Goal: Task Accomplishment & Management: Use online tool/utility

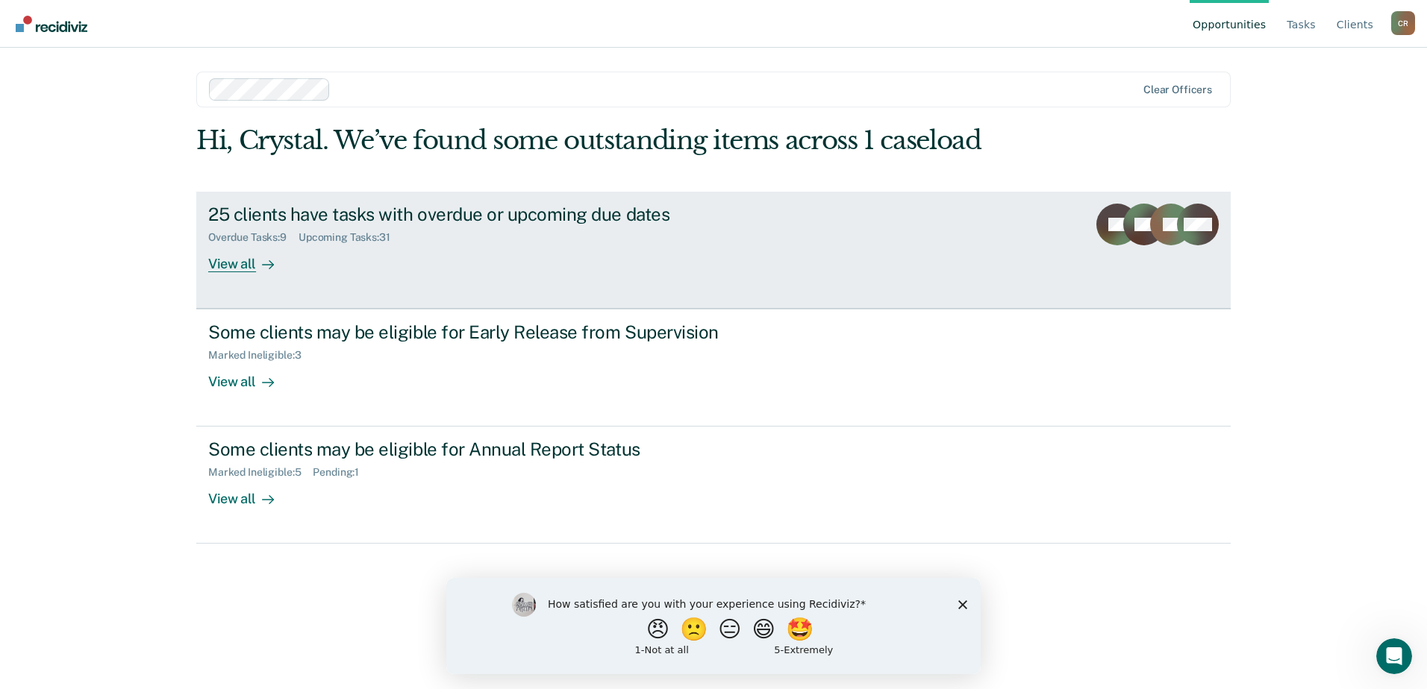
click at [297, 216] on div "25 clients have tasks with overdue or upcoming due dates" at bounding box center [470, 215] width 524 height 22
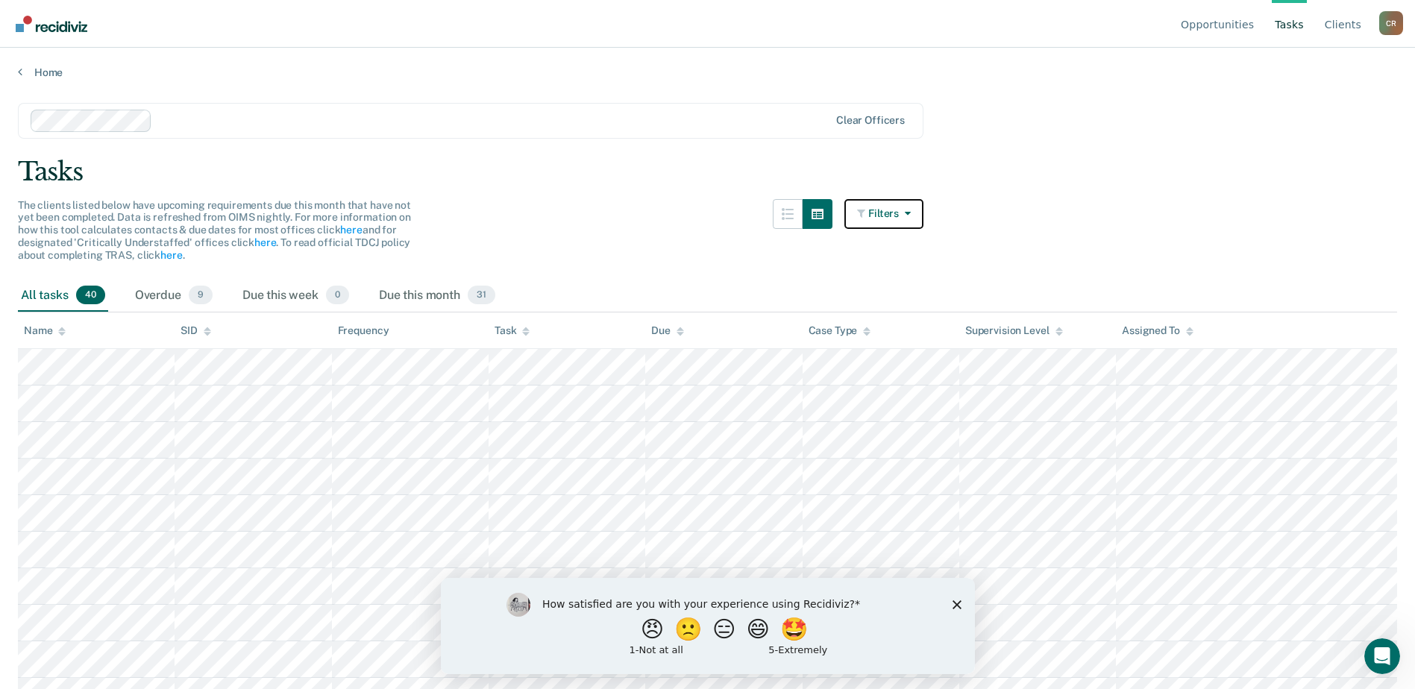
click at [903, 214] on button "Filters" at bounding box center [884, 214] width 79 height 30
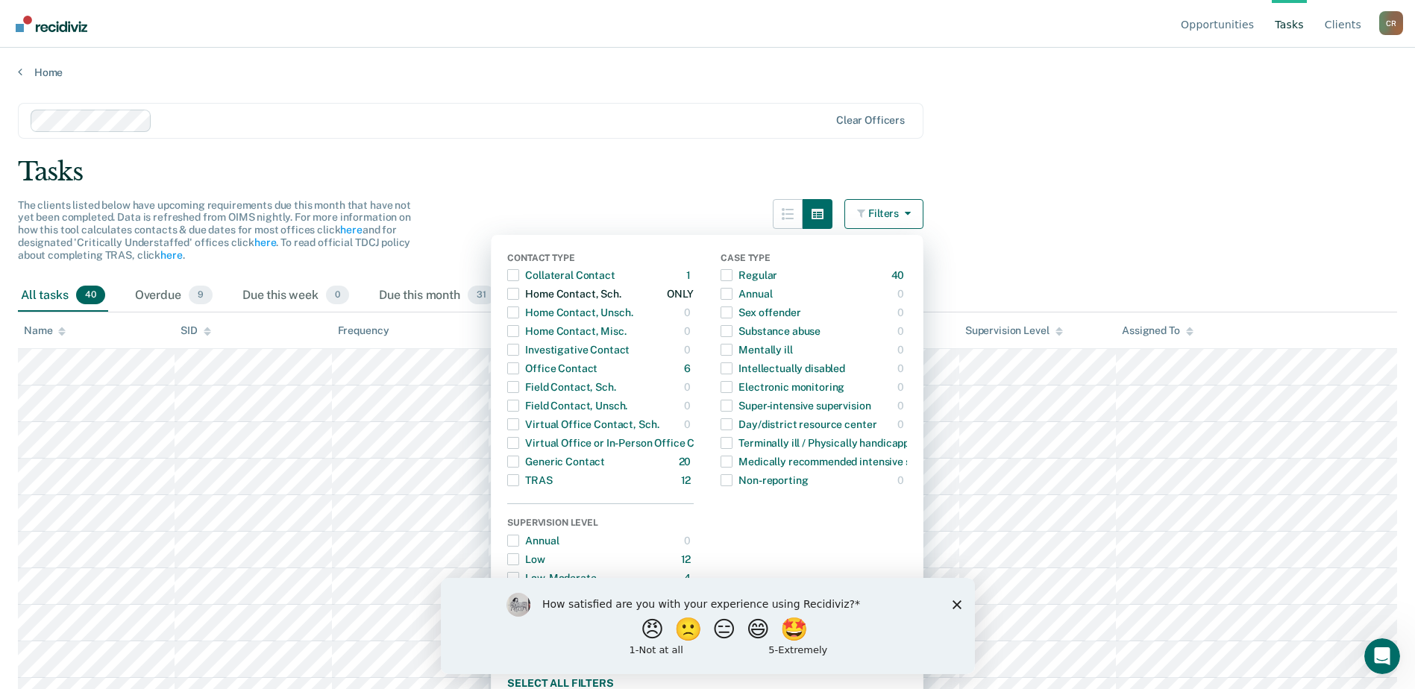
click at [528, 300] on div "Home Contact, Sch." at bounding box center [563, 294] width 113 height 24
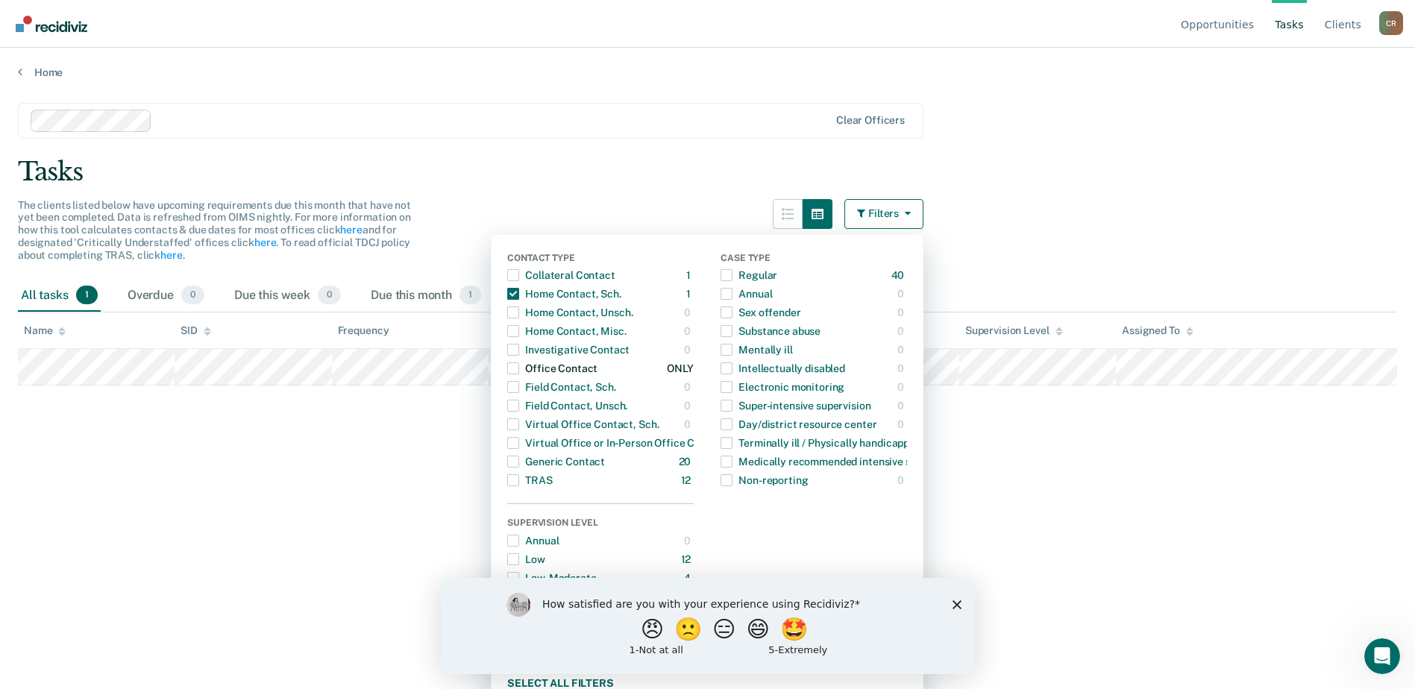
click at [519, 370] on span "Dropdown Menu" at bounding box center [513, 369] width 12 height 12
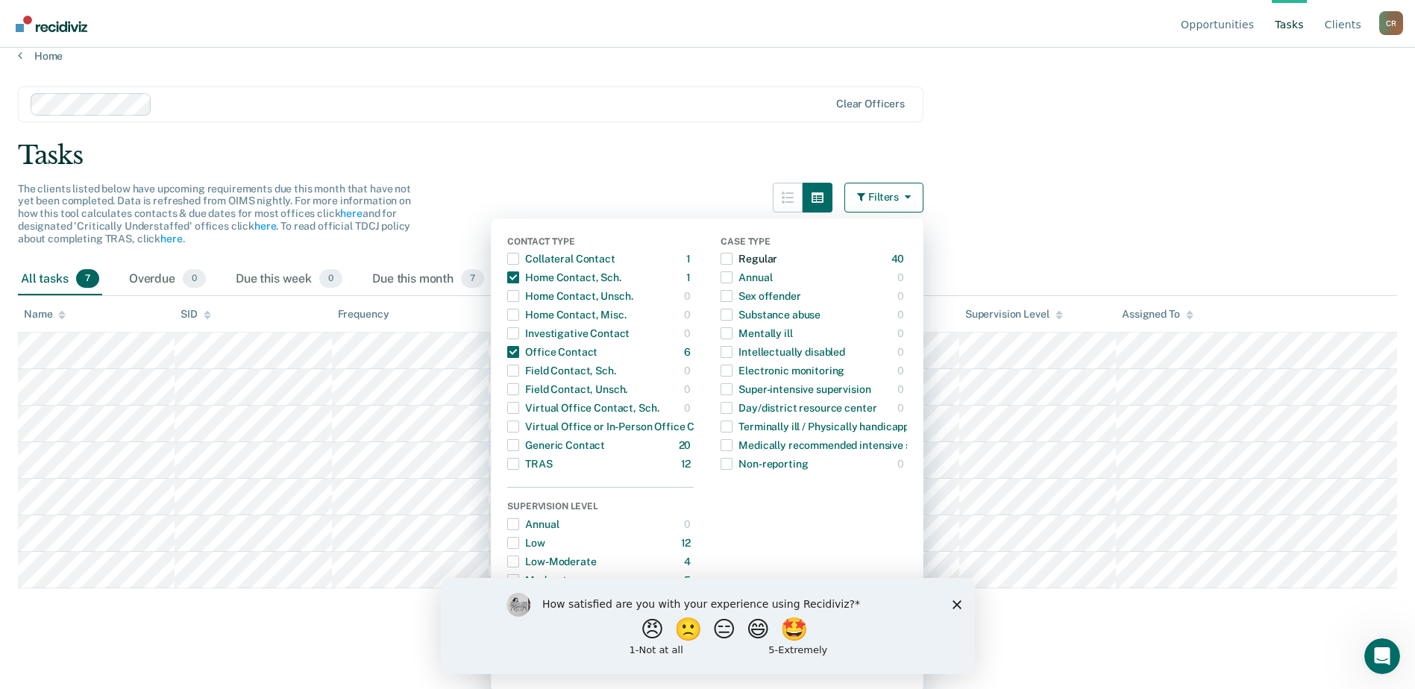
scroll to position [21, 0]
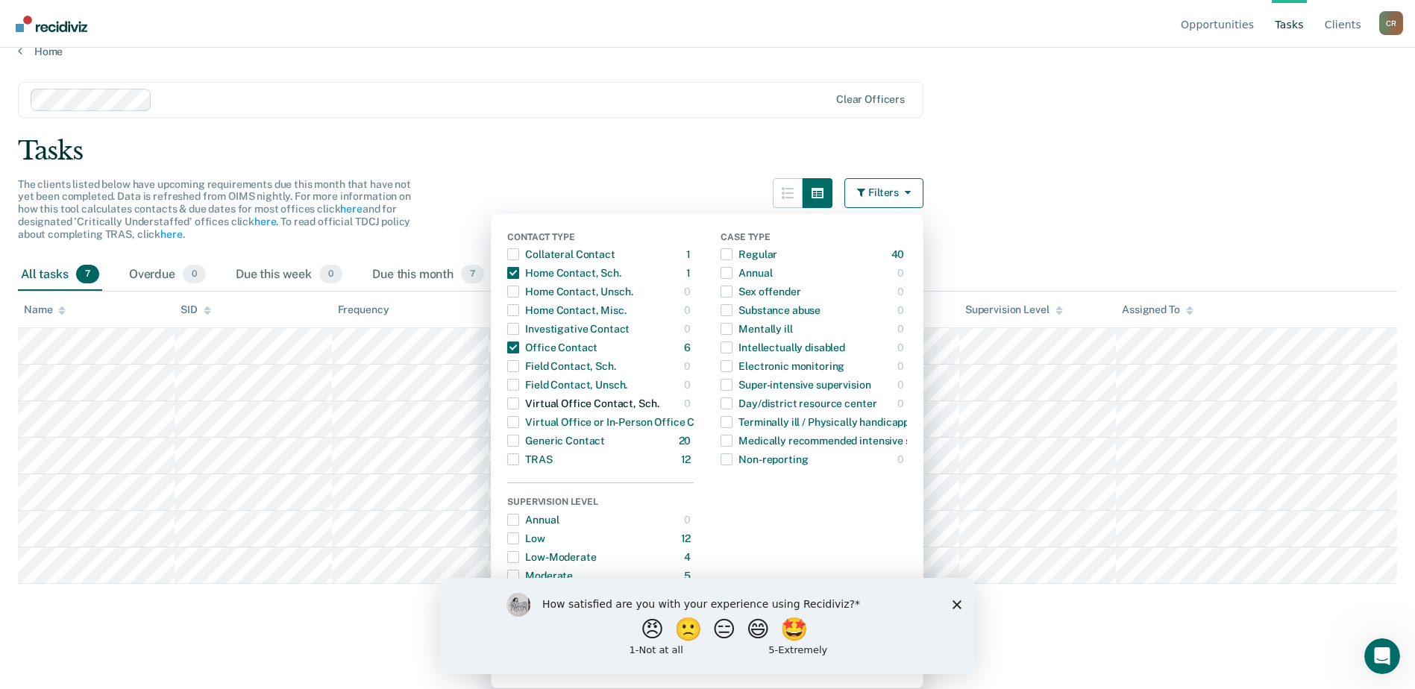
click at [531, 401] on div "Virtual Office Contact, Sch." at bounding box center [582, 404] width 151 height 24
click at [519, 400] on span "Dropdown Menu" at bounding box center [513, 404] width 12 height 12
click at [530, 423] on div "Virtual Office or In-Person Office Contact" at bounding box center [616, 422] width 219 height 24
click at [519, 349] on span "Dropdown Menu" at bounding box center [513, 348] width 12 height 12
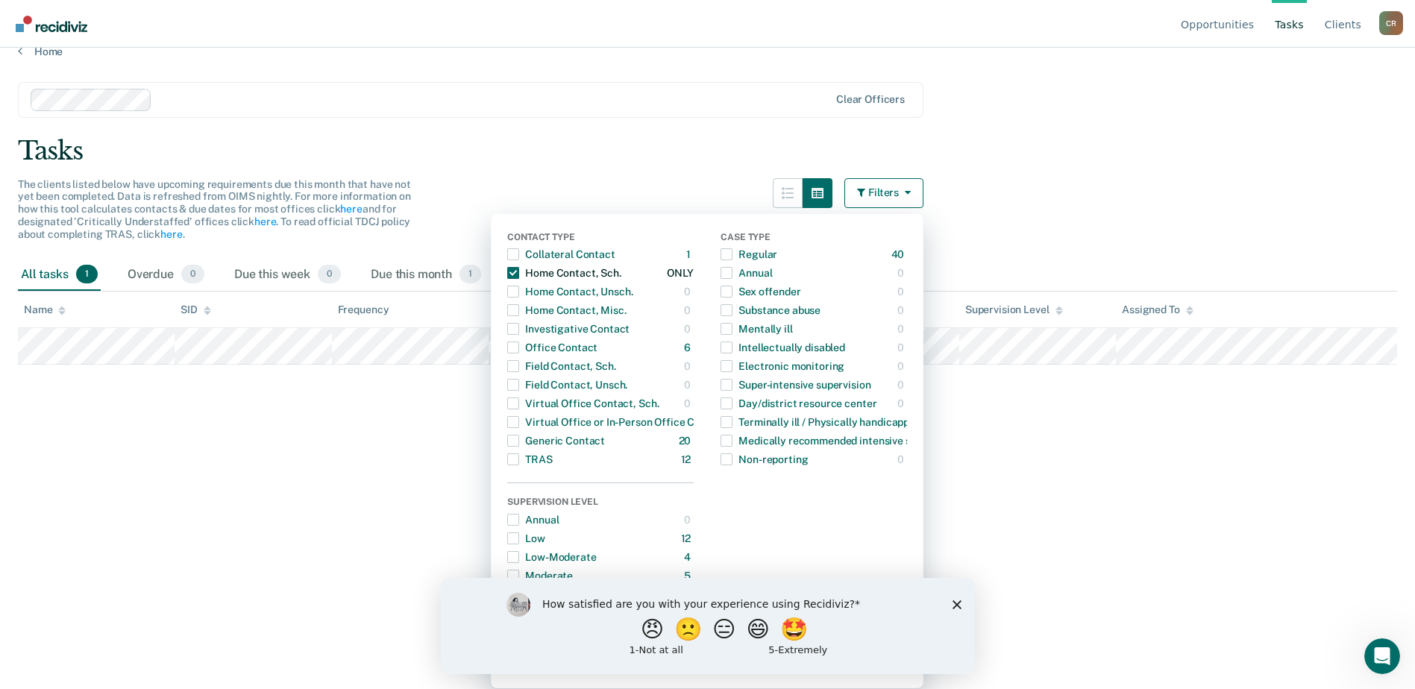
click at [519, 273] on span "Dropdown Menu" at bounding box center [513, 273] width 12 height 12
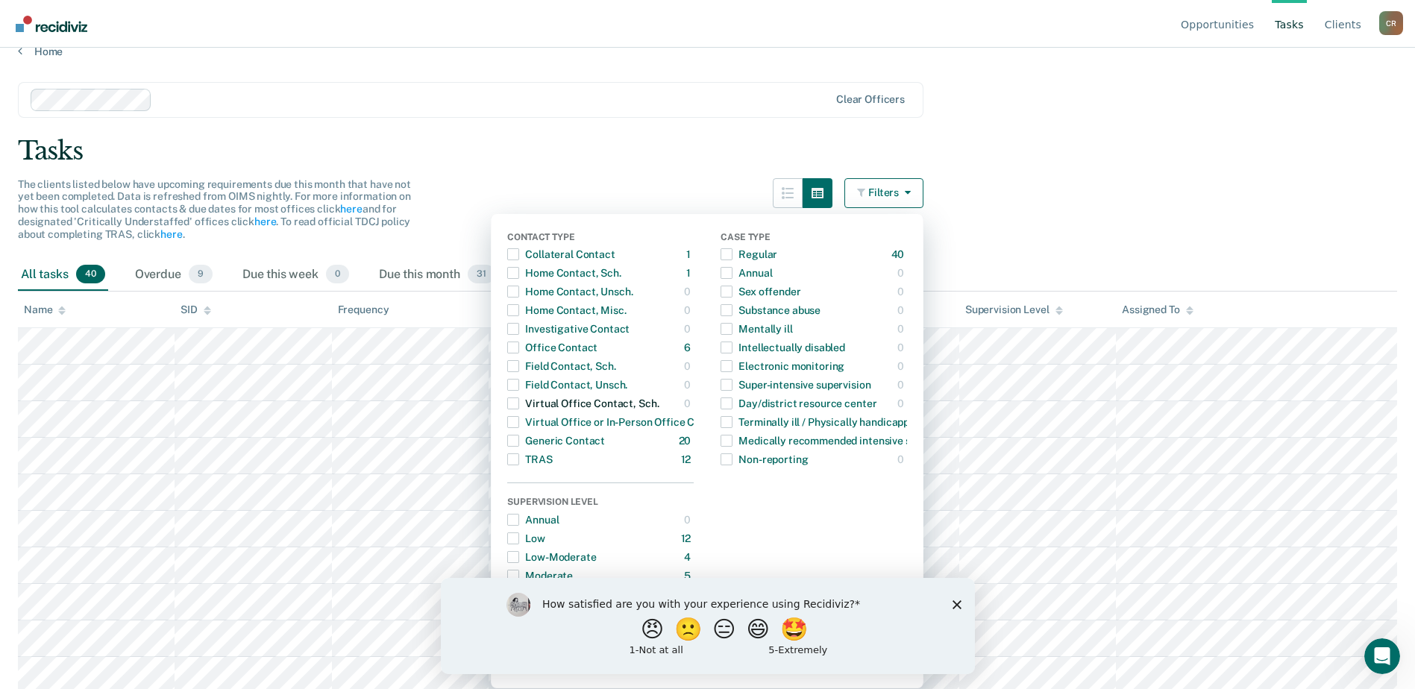
click at [519, 408] on span "Dropdown Menu" at bounding box center [513, 404] width 12 height 12
click at [519, 275] on span "Dropdown Menu" at bounding box center [513, 273] width 12 height 12
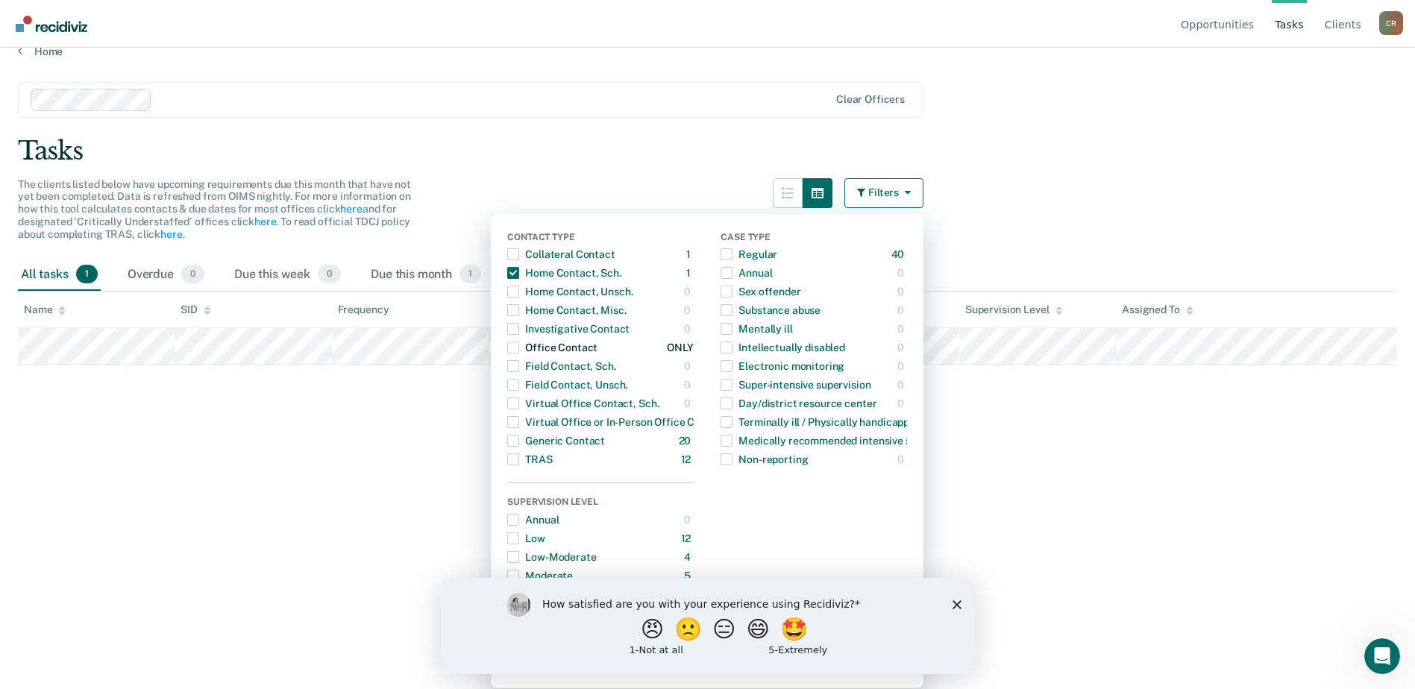
click at [519, 351] on span "Dropdown Menu" at bounding box center [513, 348] width 12 height 12
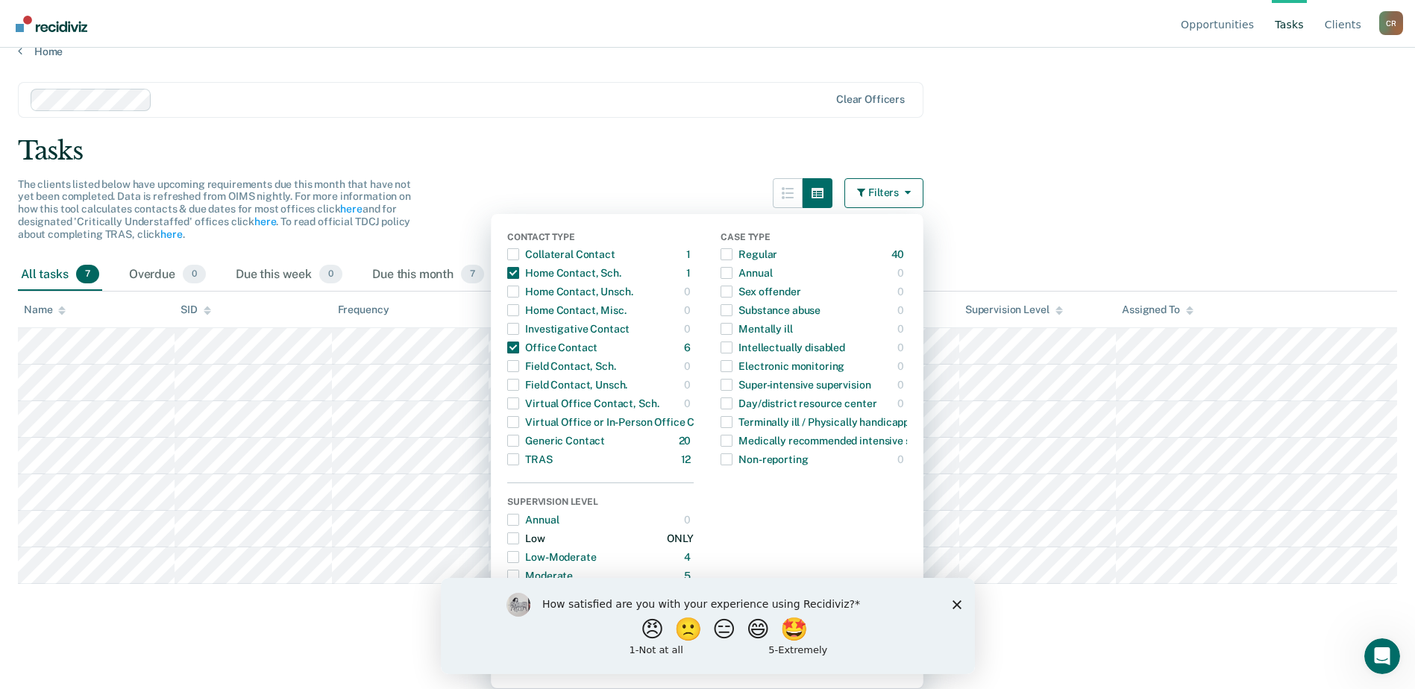
click at [519, 540] on span "Dropdown Menu" at bounding box center [513, 539] width 12 height 12
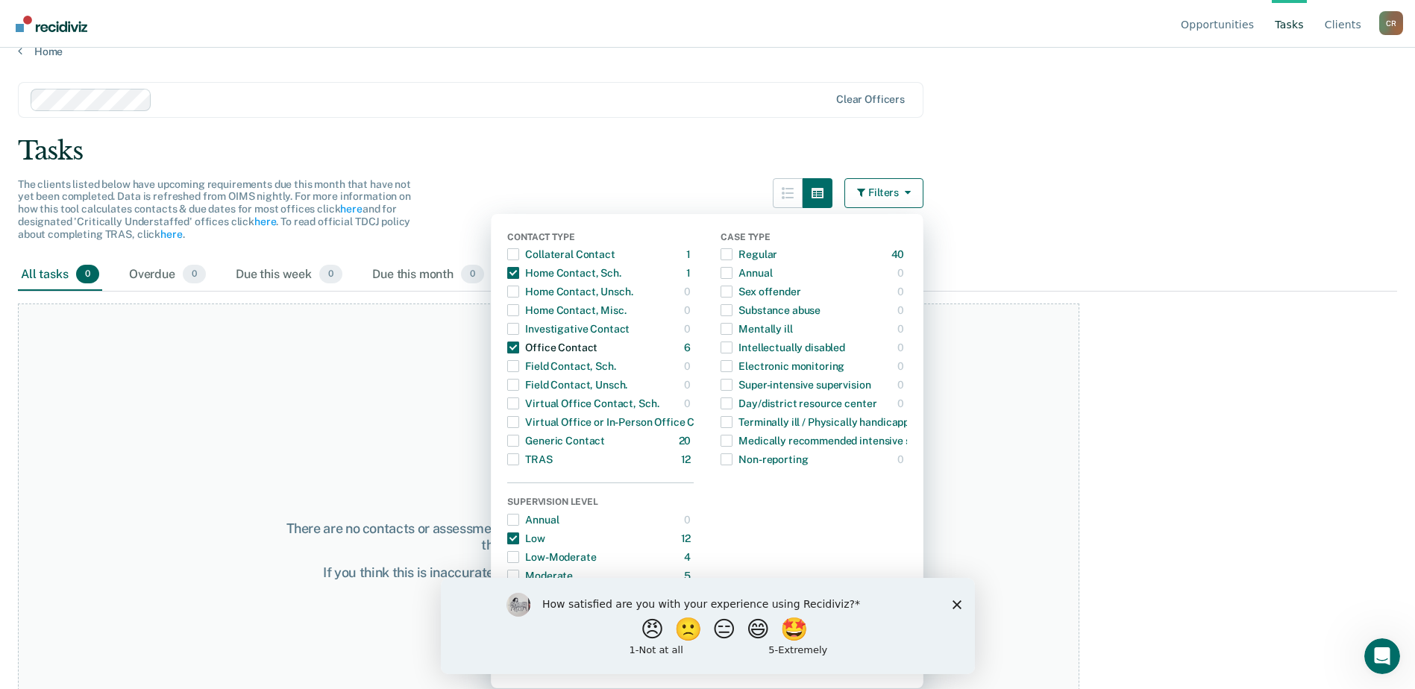
drag, startPoint x: 528, startPoint y: 348, endPoint x: 528, endPoint y: 319, distance: 29.9
click at [528, 347] on div "Office Contact" at bounding box center [552, 348] width 90 height 24
click at [529, 271] on div "Home Contact, Sch." at bounding box center [563, 273] width 113 height 24
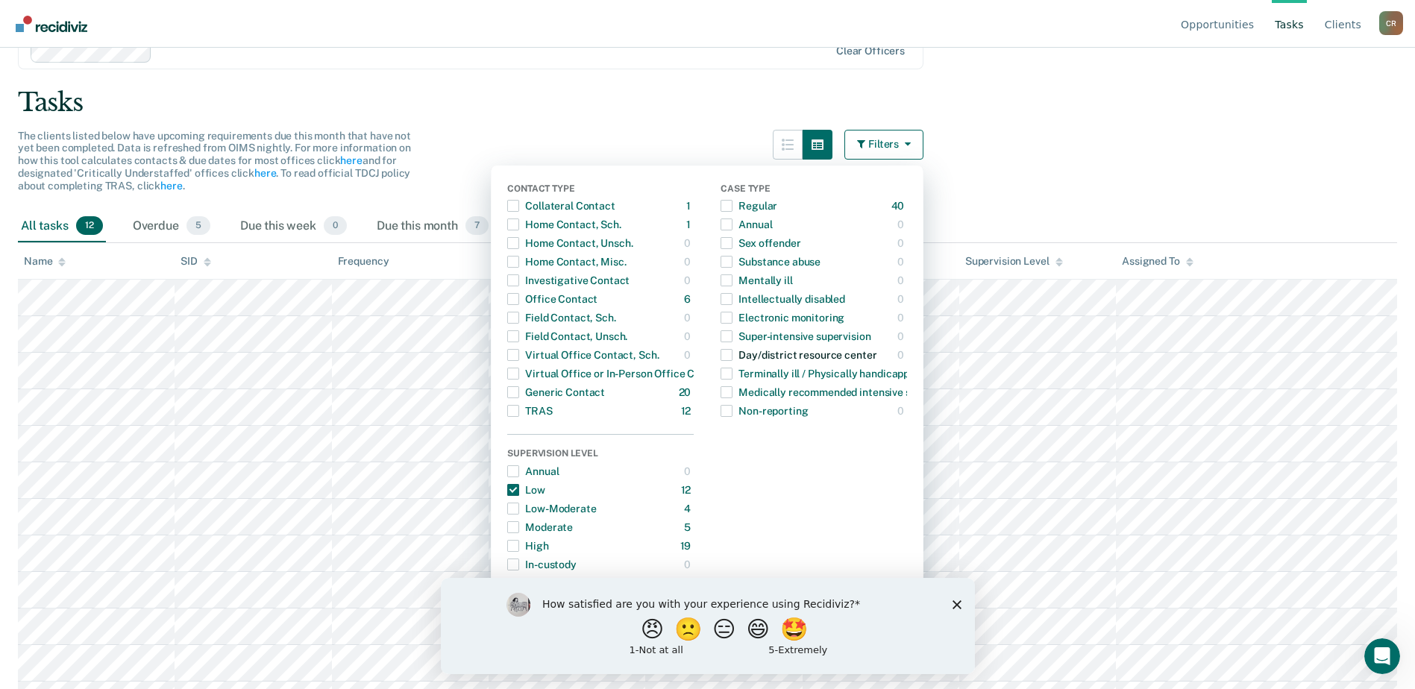
scroll to position [98, 0]
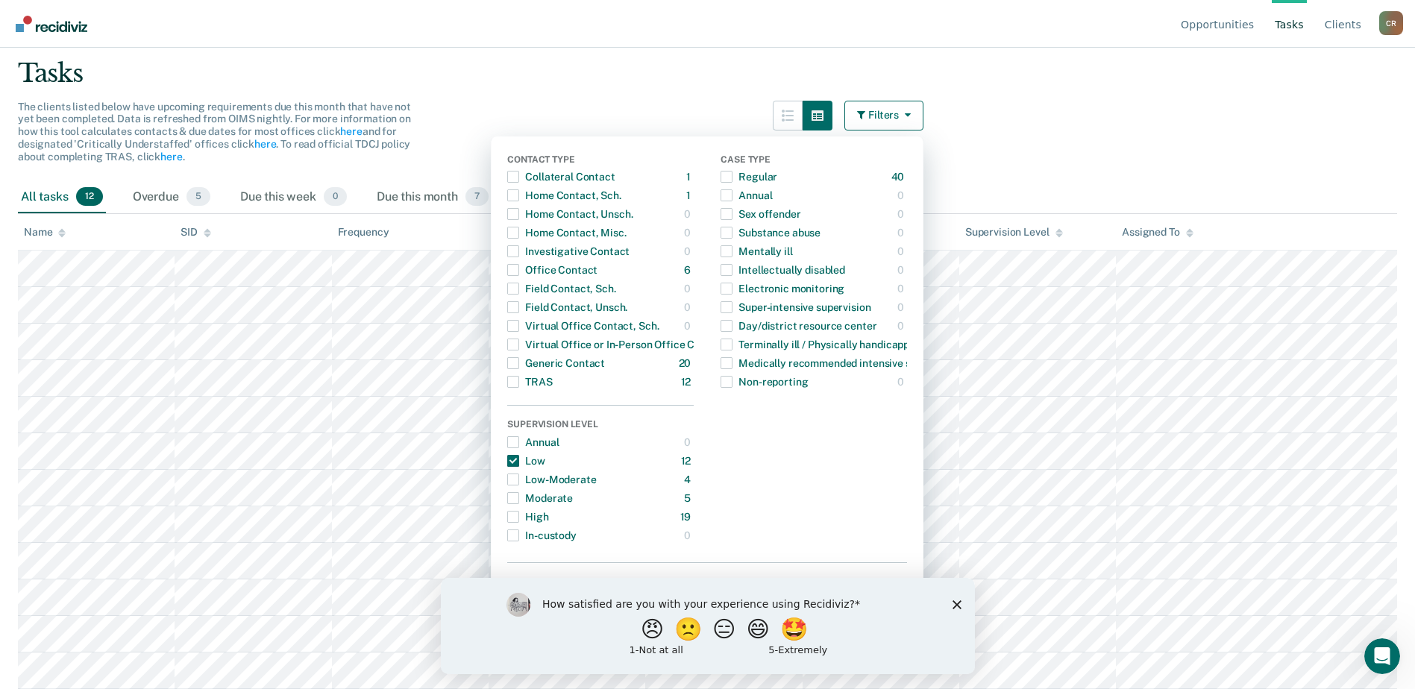
click at [1068, 161] on main "Clear officers Tasks The clients listed below have upcoming requirements due th…" at bounding box center [707, 284] width 1415 height 606
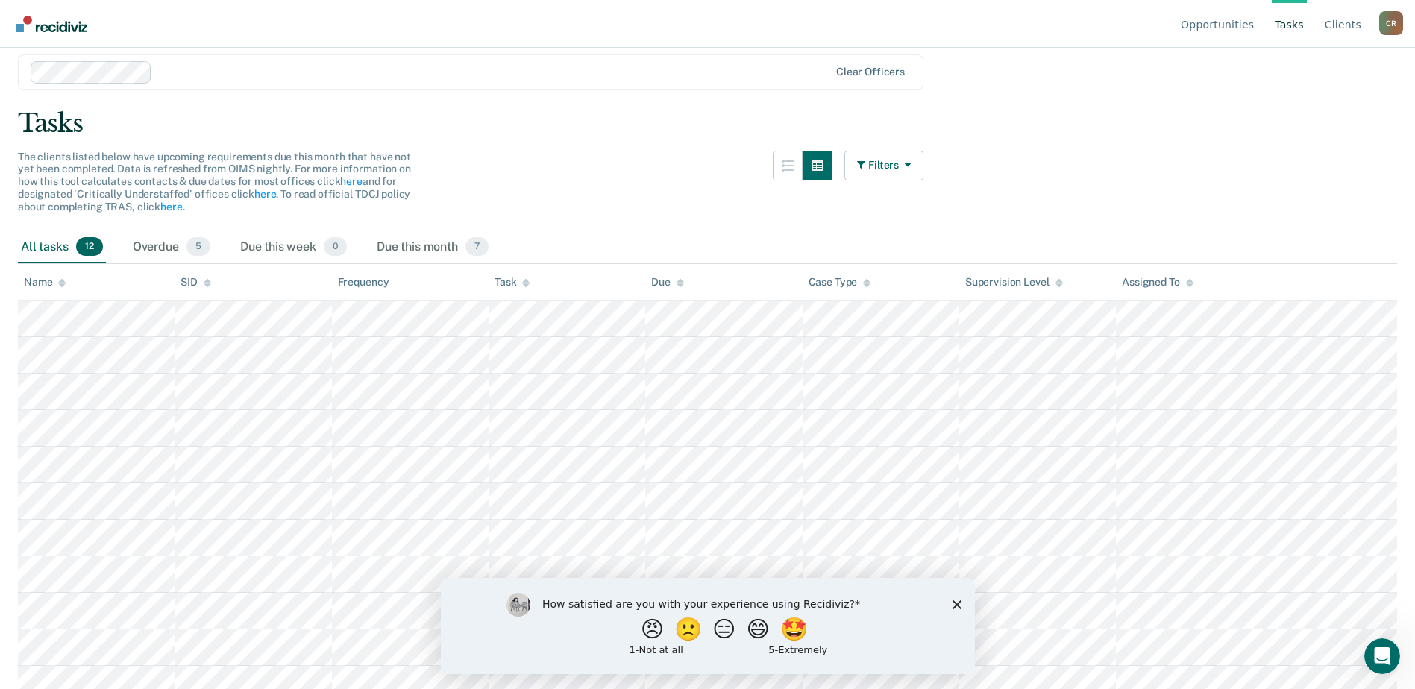
scroll to position [0, 0]
